Goal: Obtain resource: Obtain resource

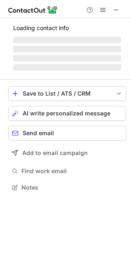
scroll to position [179, 131]
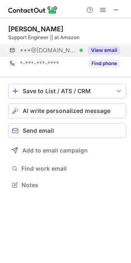
click at [105, 48] on button "View email" at bounding box center [104, 50] width 33 height 8
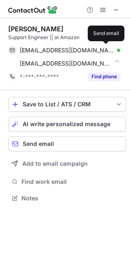
scroll to position [192, 131]
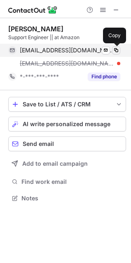
click at [116, 49] on span at bounding box center [116, 50] width 7 height 7
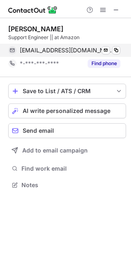
scroll to position [179, 131]
